Goal: Transaction & Acquisition: Purchase product/service

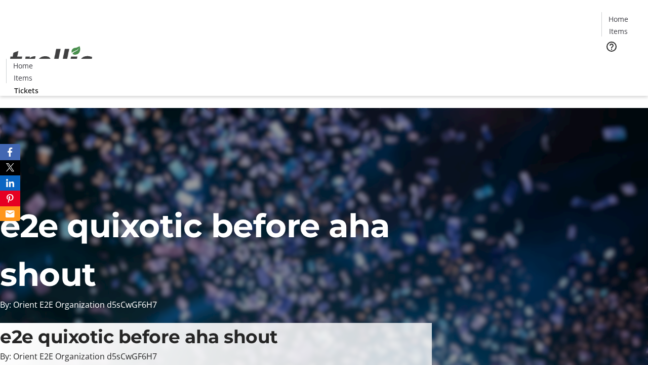
click at [610, 59] on span "Tickets" at bounding box center [622, 64] width 24 height 11
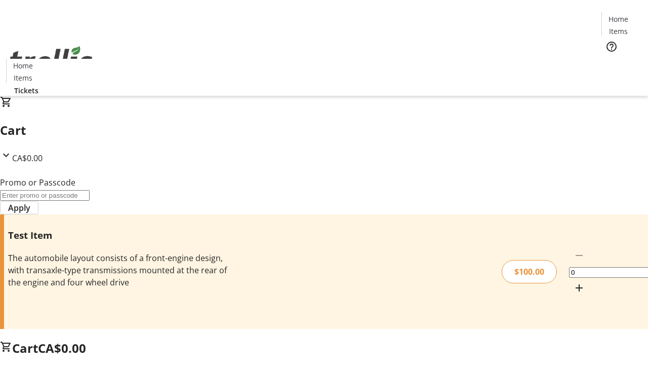
click at [573, 282] on mat-icon "Increment by one" at bounding box center [579, 288] width 12 height 12
type input "1"
type input "PERCENT"
